Goal: Task Accomplishment & Management: Manage account settings

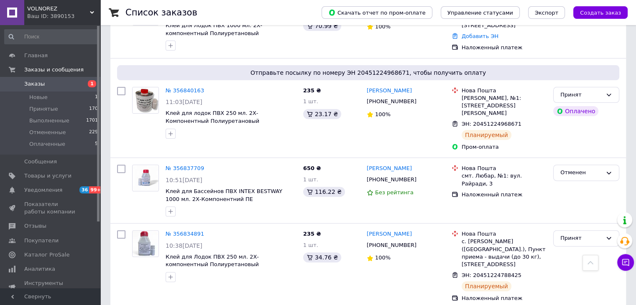
scroll to position [251, 0]
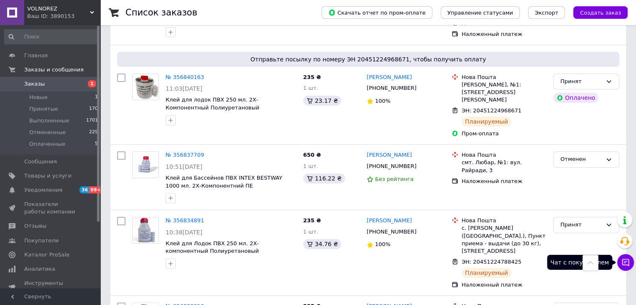
click at [623, 263] on icon at bounding box center [625, 262] width 8 height 8
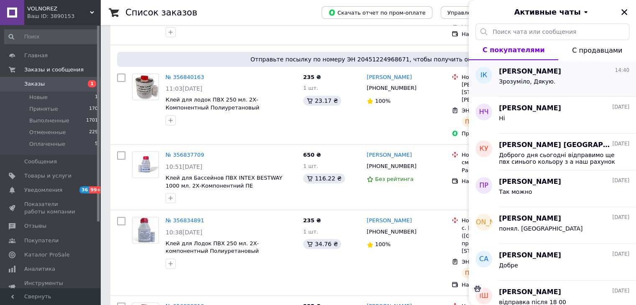
click at [556, 79] on div "Зрозуміло, Дякую." at bounding box center [563, 82] width 130 height 13
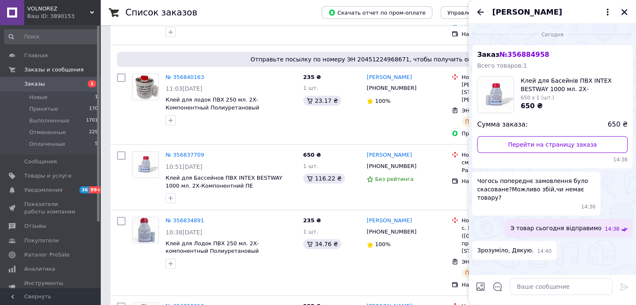
click at [628, 13] on button "Закрыть" at bounding box center [624, 12] width 10 height 10
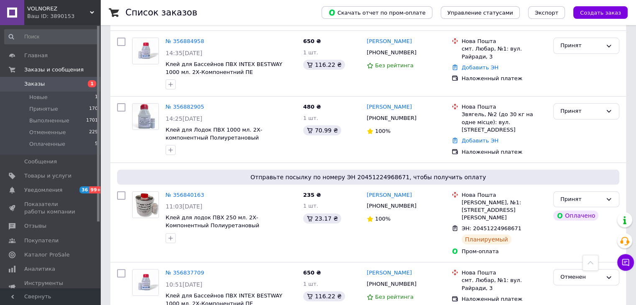
scroll to position [84, 0]
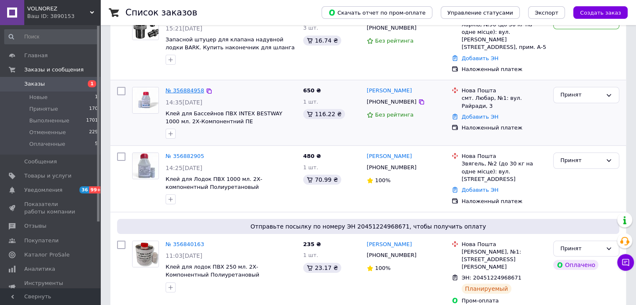
click at [183, 87] on link "№ 356884958" at bounding box center [184, 90] width 38 height 6
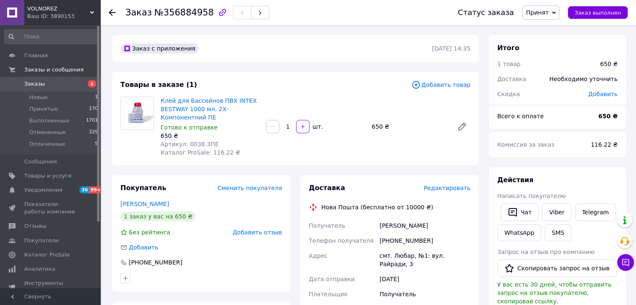
click at [445, 189] on span "Редактировать" at bounding box center [446, 188] width 47 height 7
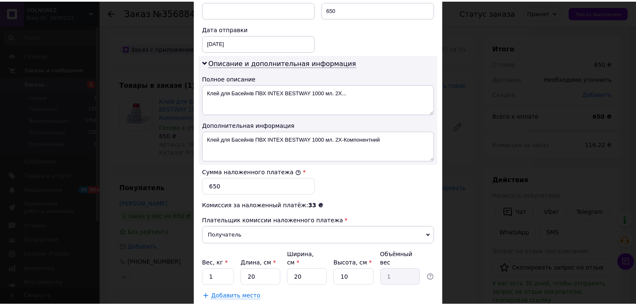
scroll to position [423, 0]
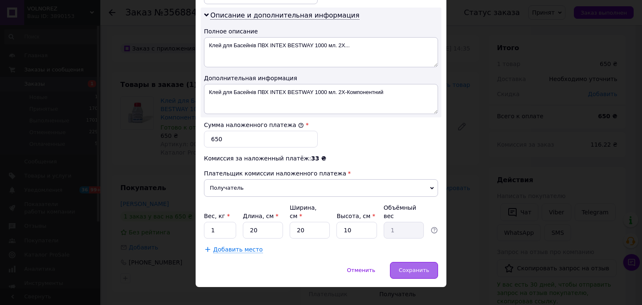
click at [409, 265] on div "Сохранить" at bounding box center [414, 270] width 48 height 17
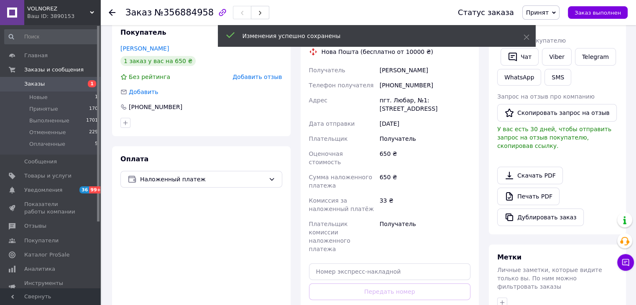
scroll to position [209, 0]
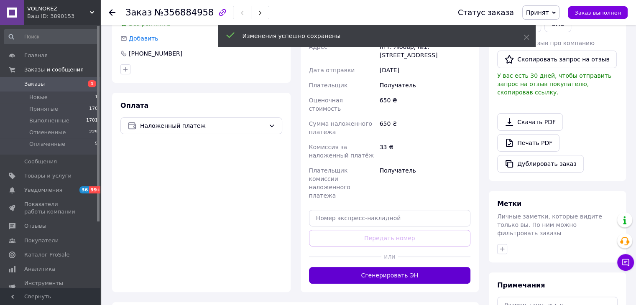
click at [421, 267] on button "Сгенерировать ЭН" at bounding box center [390, 275] width 162 height 17
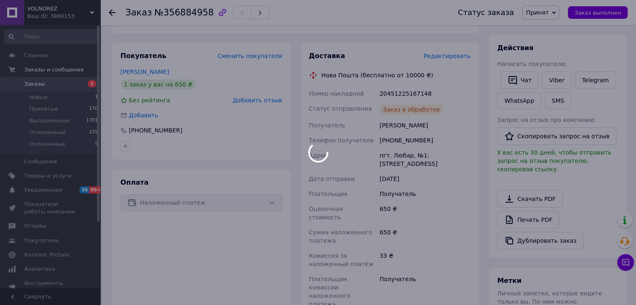
scroll to position [125, 0]
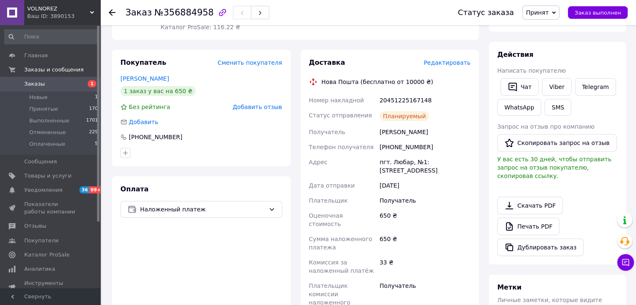
click at [110, 14] on use at bounding box center [112, 12] width 7 height 7
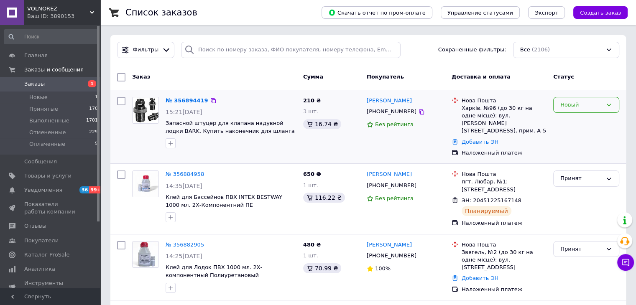
click at [590, 106] on div "Новый" at bounding box center [581, 105] width 42 height 9
click at [573, 119] on li "Принят" at bounding box center [585, 121] width 65 height 15
